Goal: Task Accomplishment & Management: Manage account settings

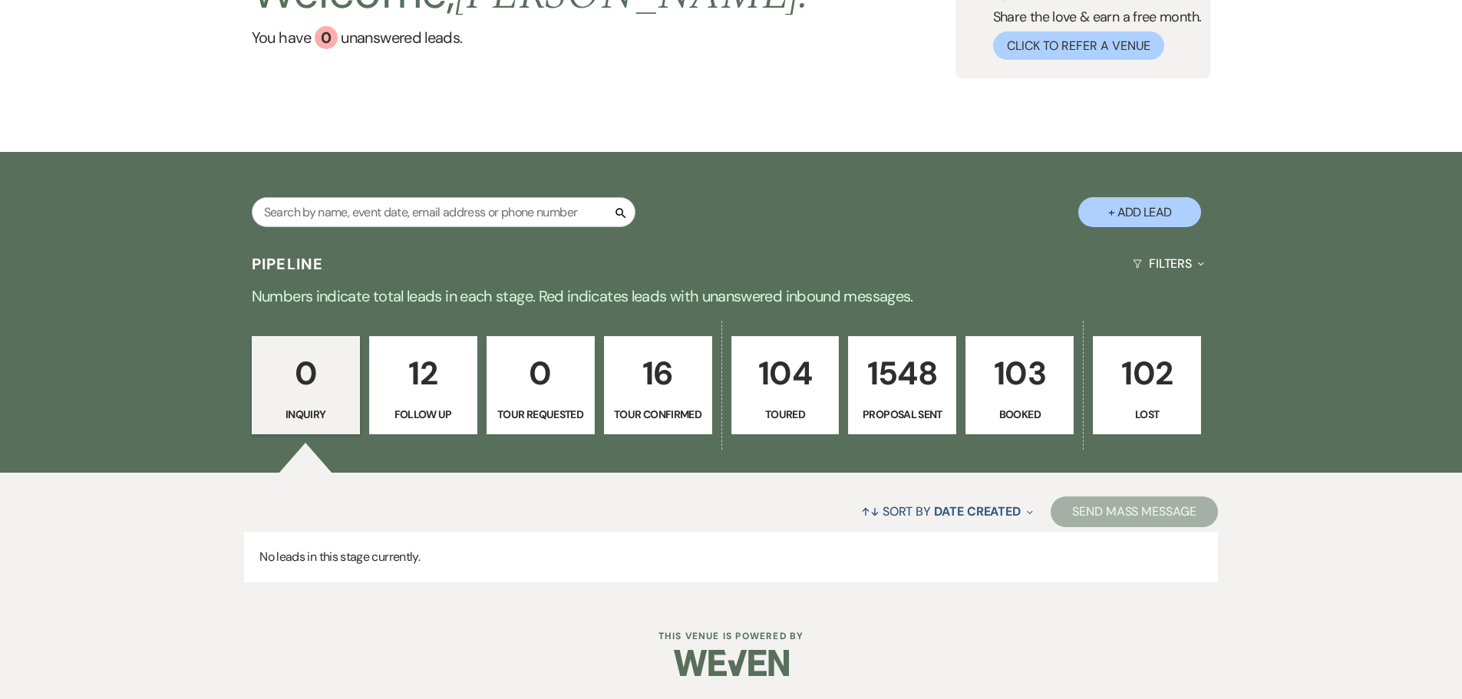
click at [1008, 390] on p "103" at bounding box center [1019, 373] width 88 height 51
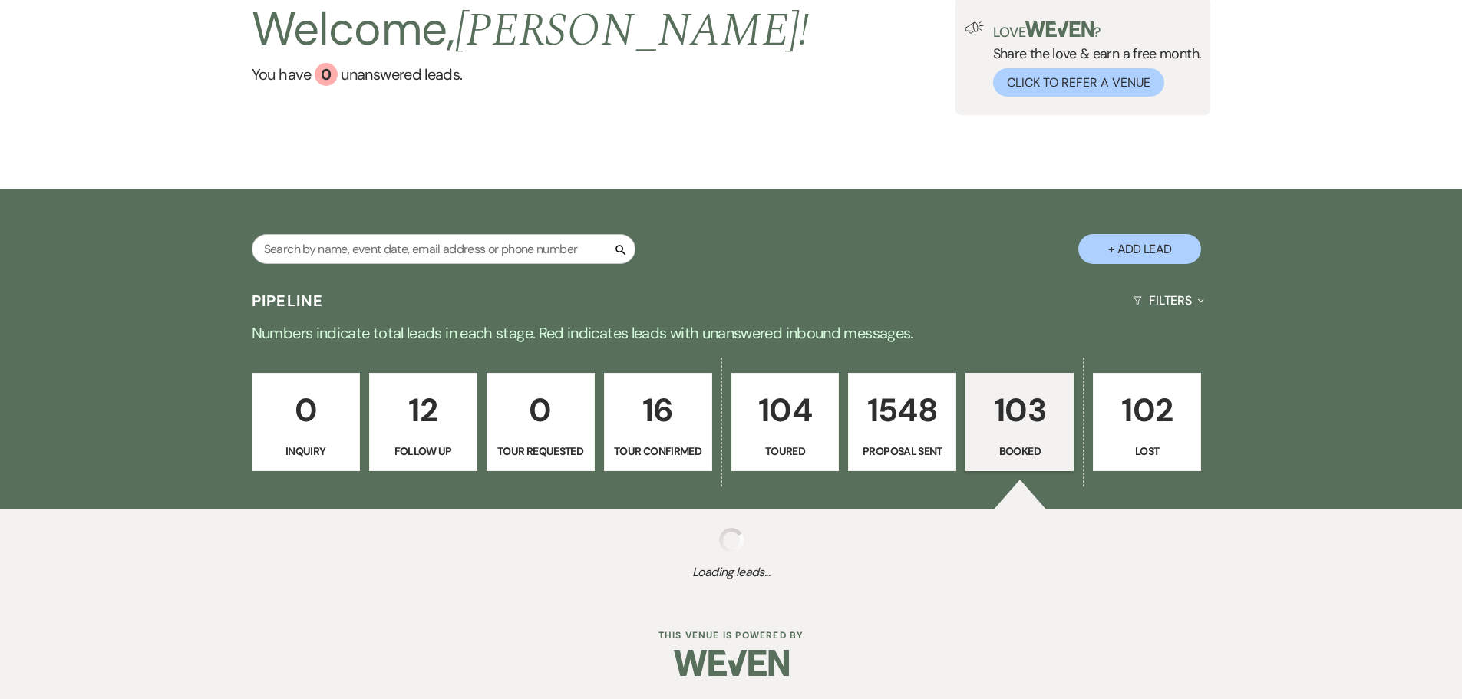
click at [520, 443] on p "Tour Requested" at bounding box center [540, 451] width 88 height 17
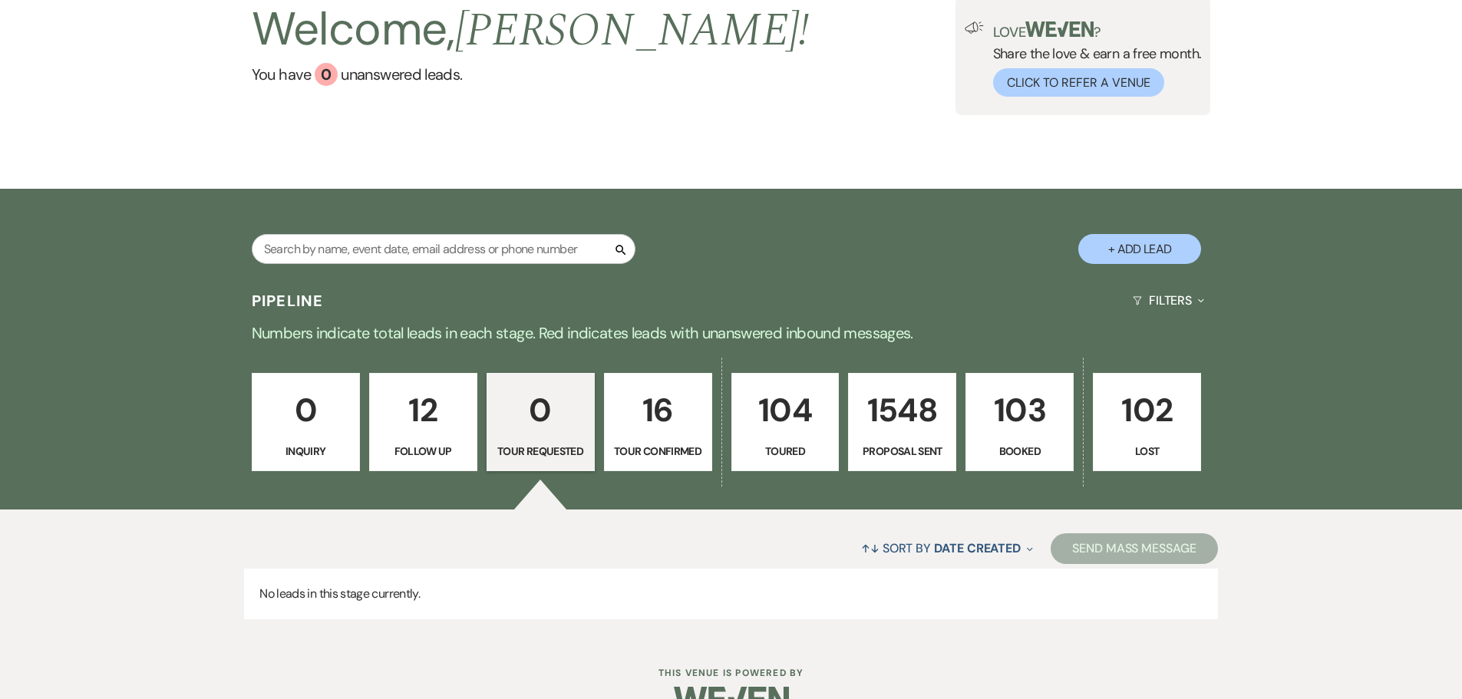
scroll to position [153, 0]
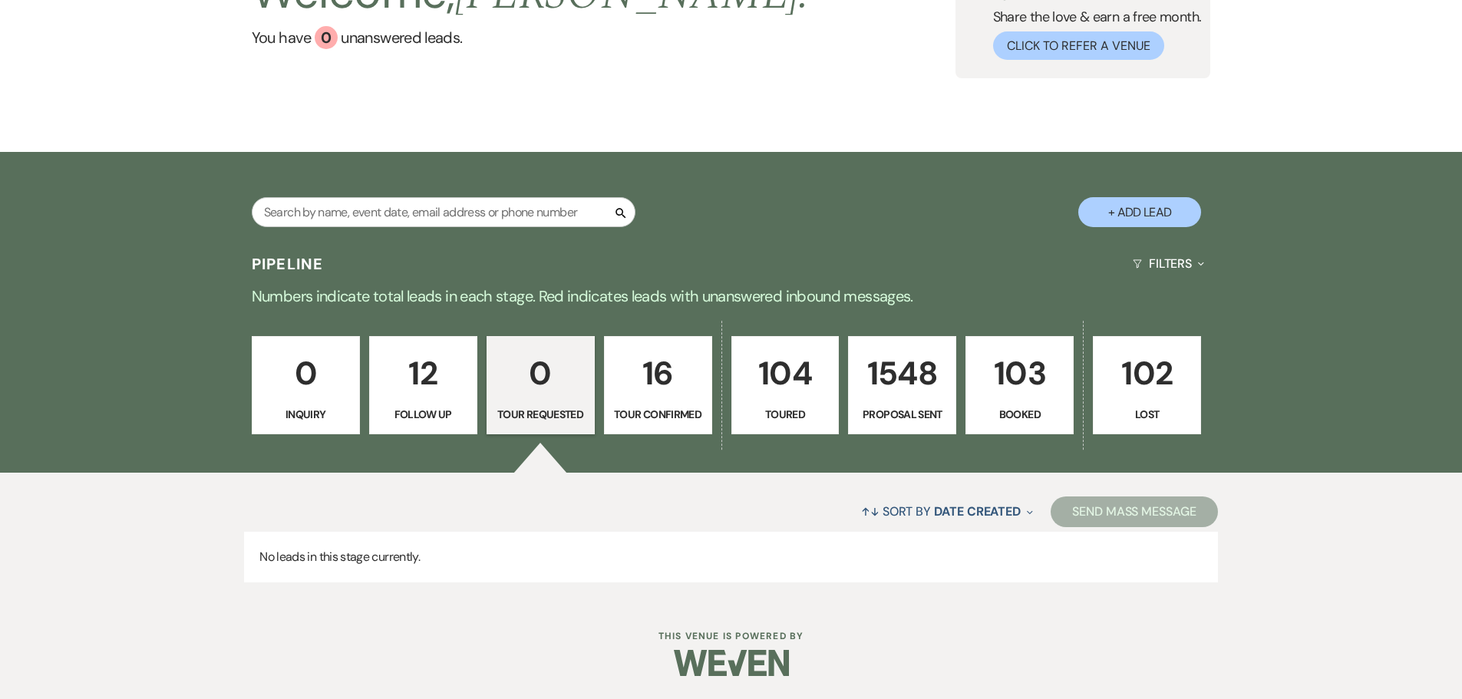
click at [1035, 424] on link "103 Booked" at bounding box center [1019, 385] width 108 height 98
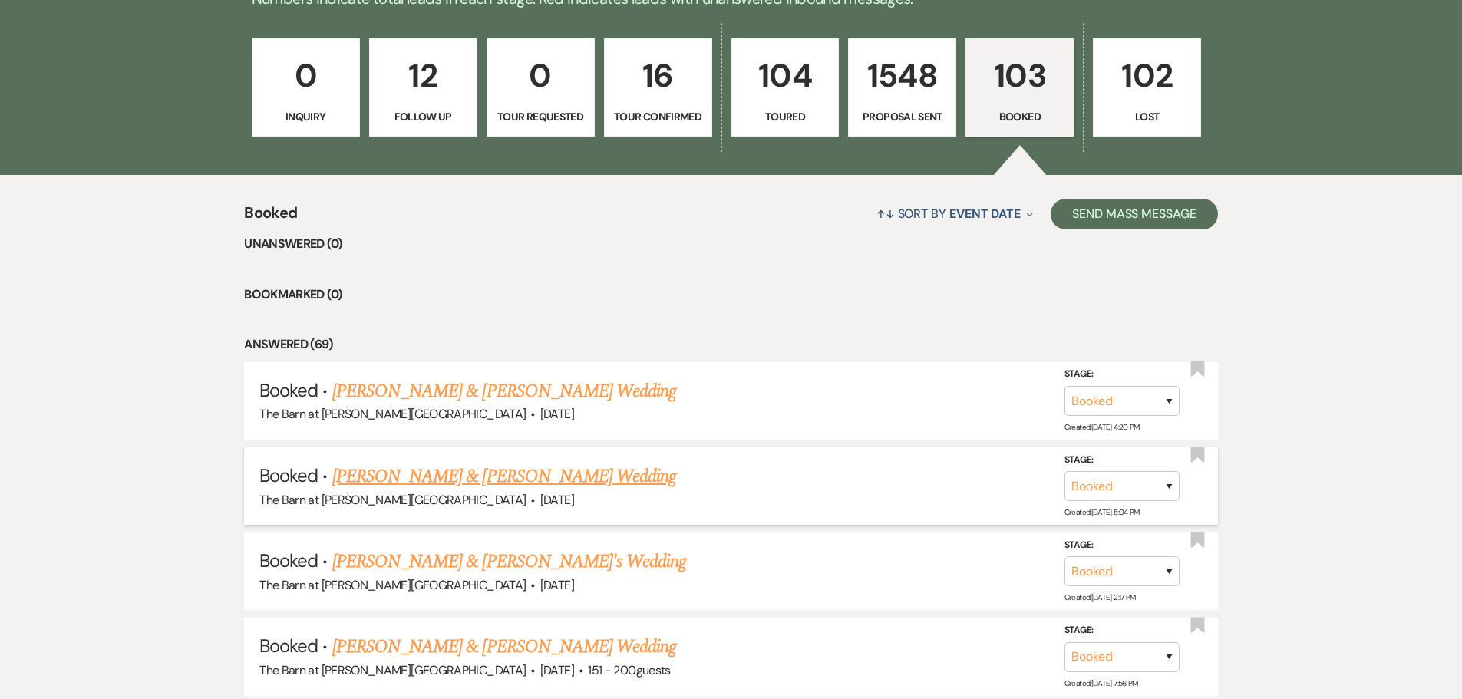
scroll to position [460, 0]
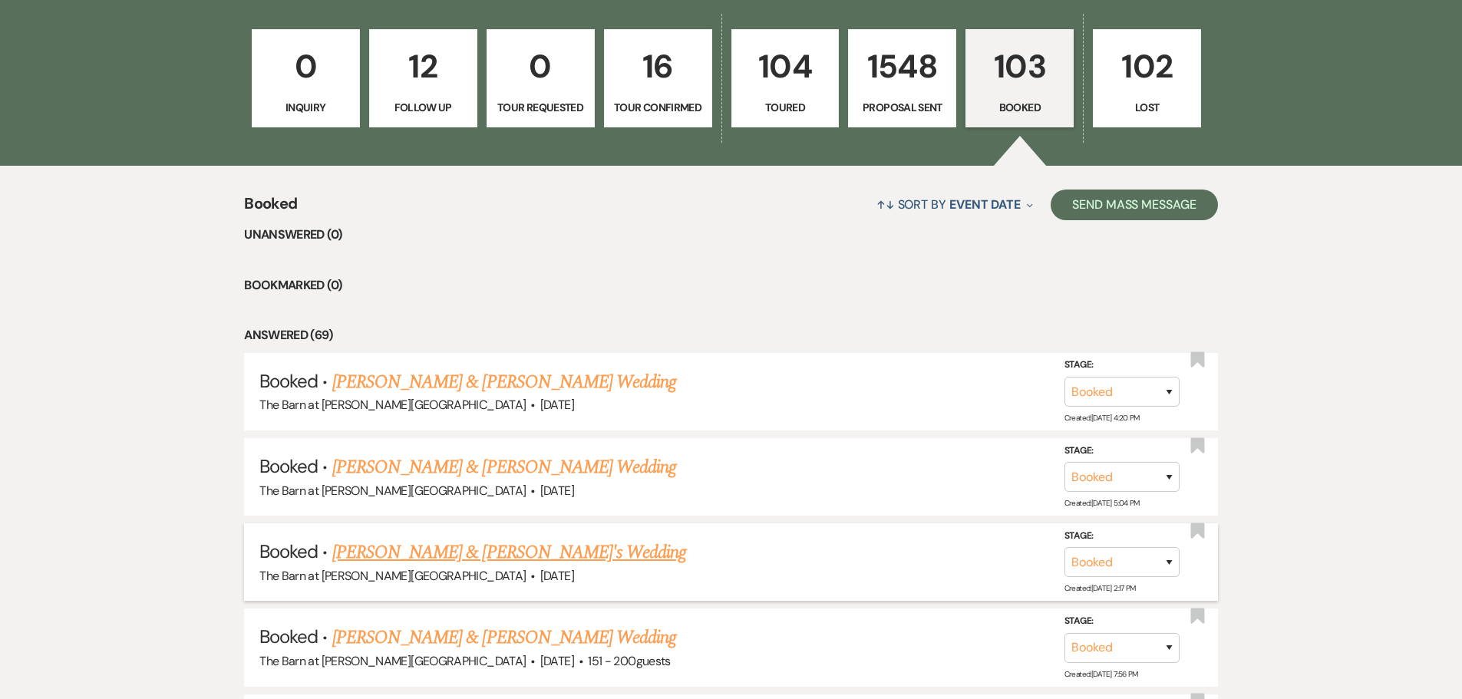
click at [437, 559] on link "[PERSON_NAME] & [PERSON_NAME]'s Wedding" at bounding box center [509, 553] width 355 height 28
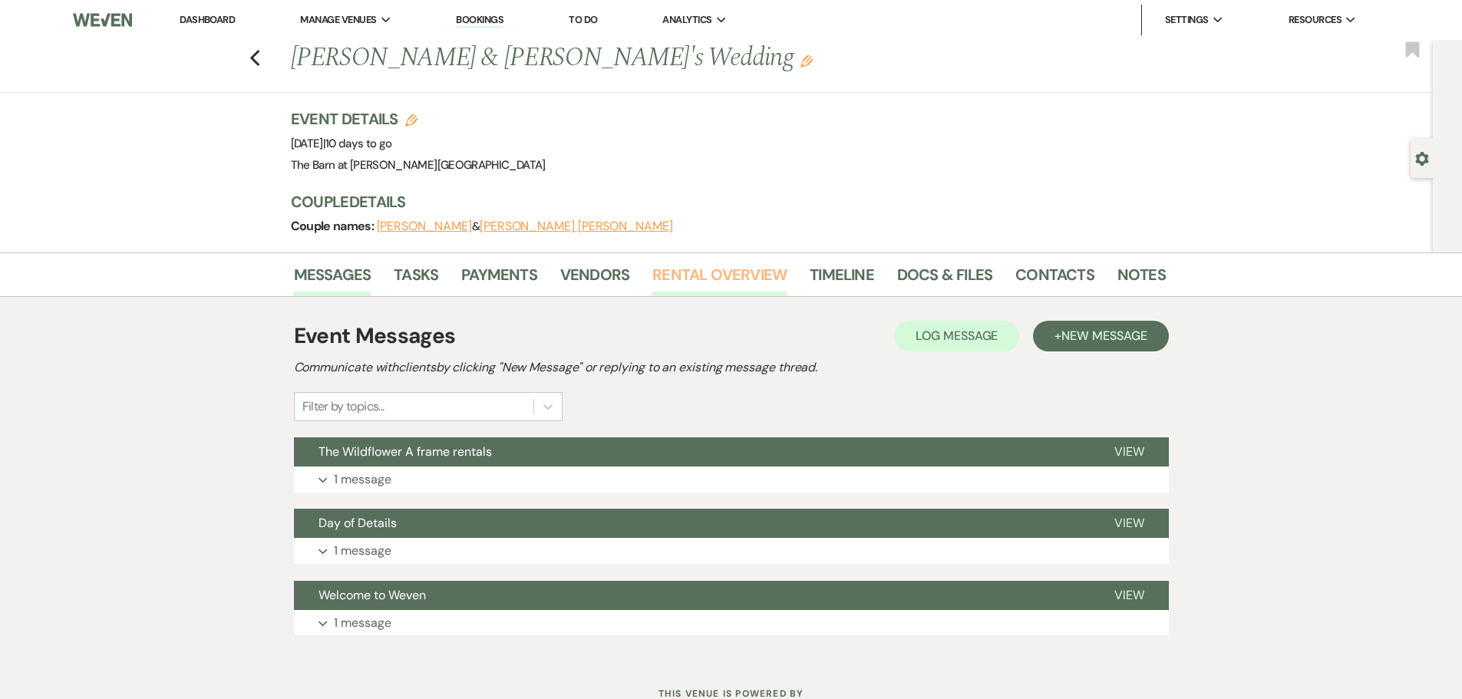
click at [733, 277] on link "Rental Overview" at bounding box center [719, 279] width 134 height 34
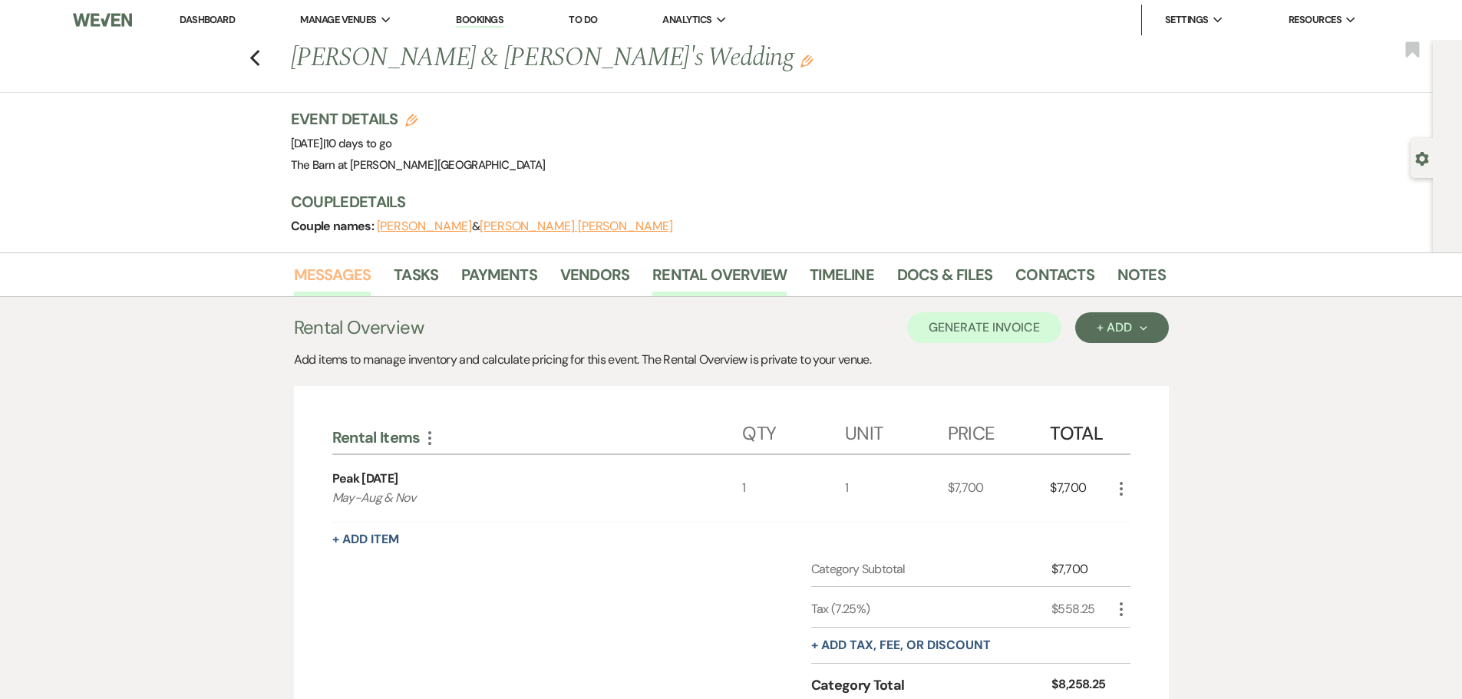
click at [338, 277] on link "Messages" at bounding box center [333, 279] width 78 height 34
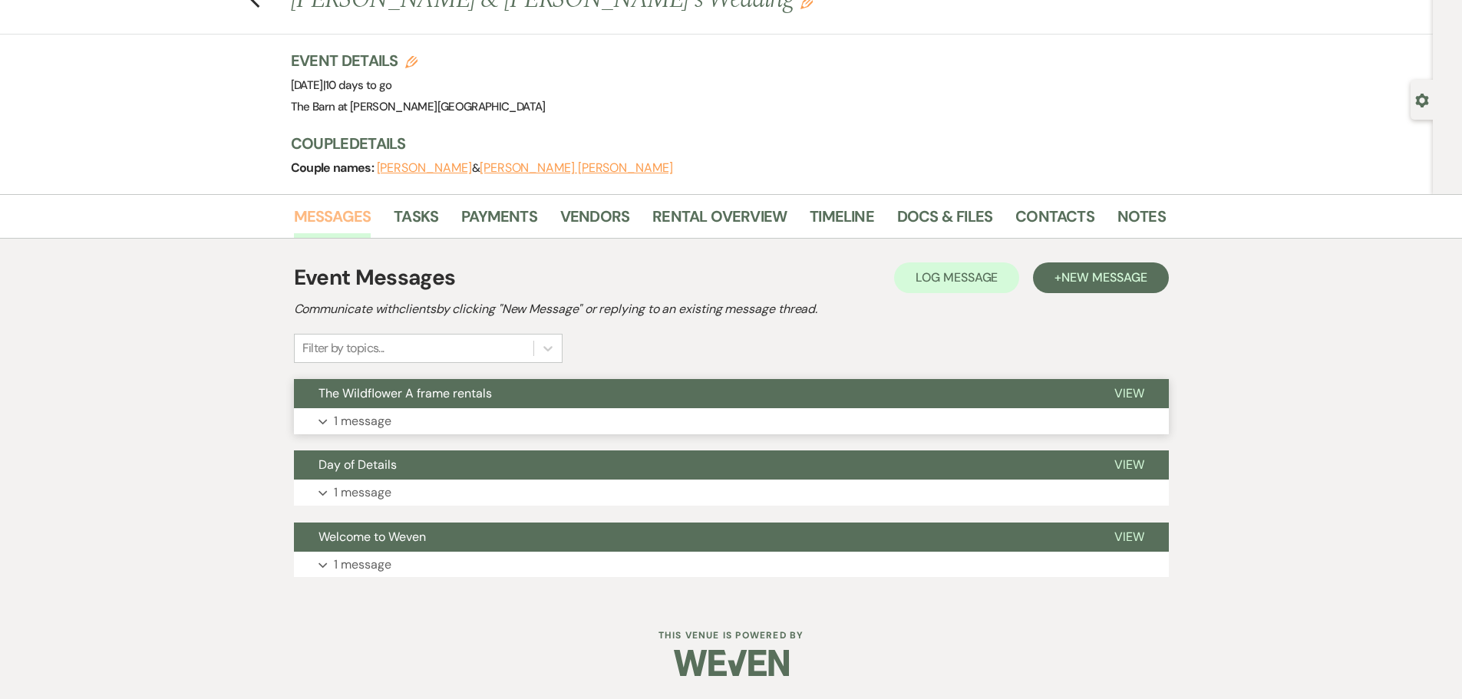
scroll to position [58, 0]
